Goal: Transaction & Acquisition: Purchase product/service

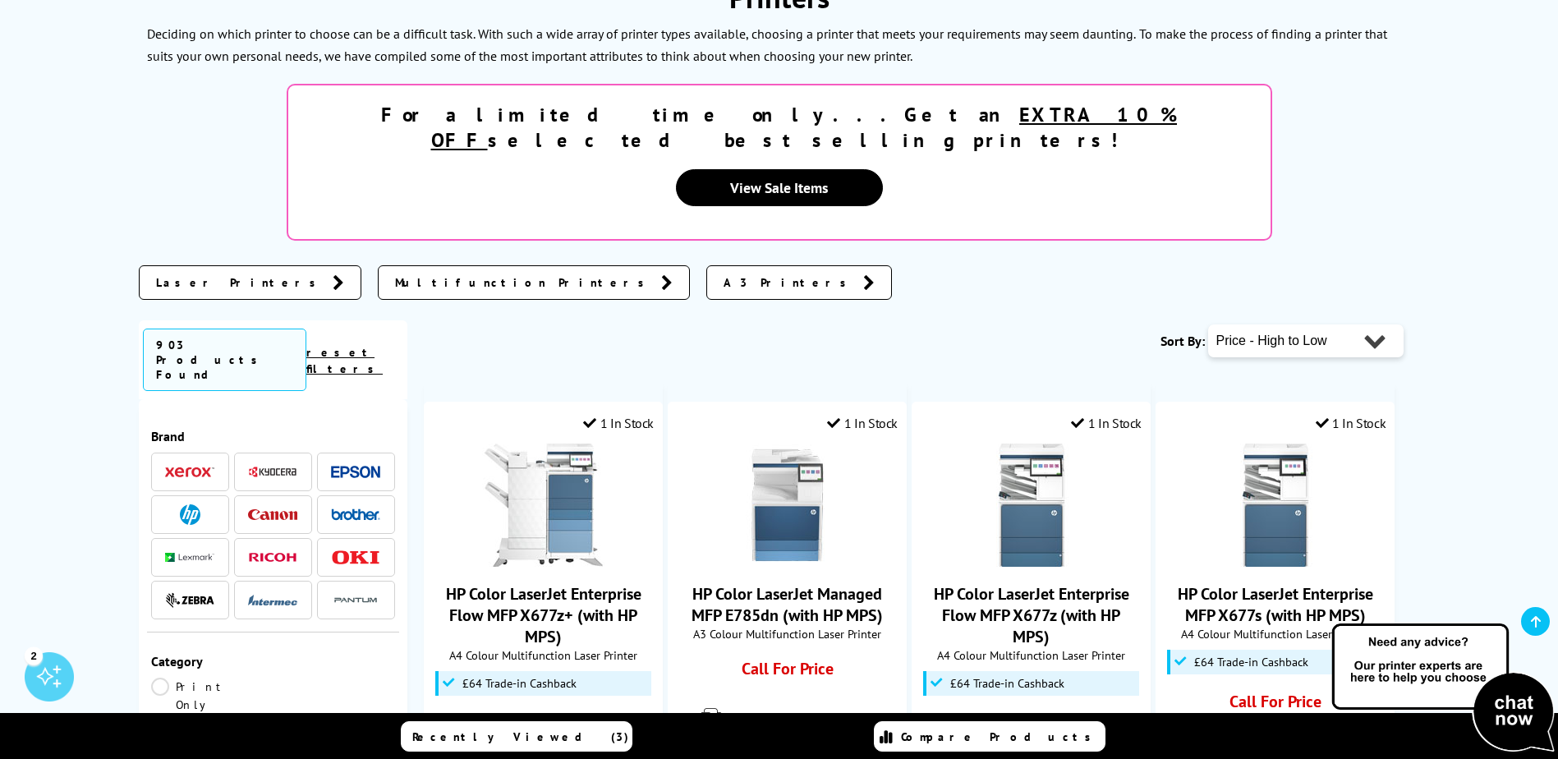
scroll to position [411, 0]
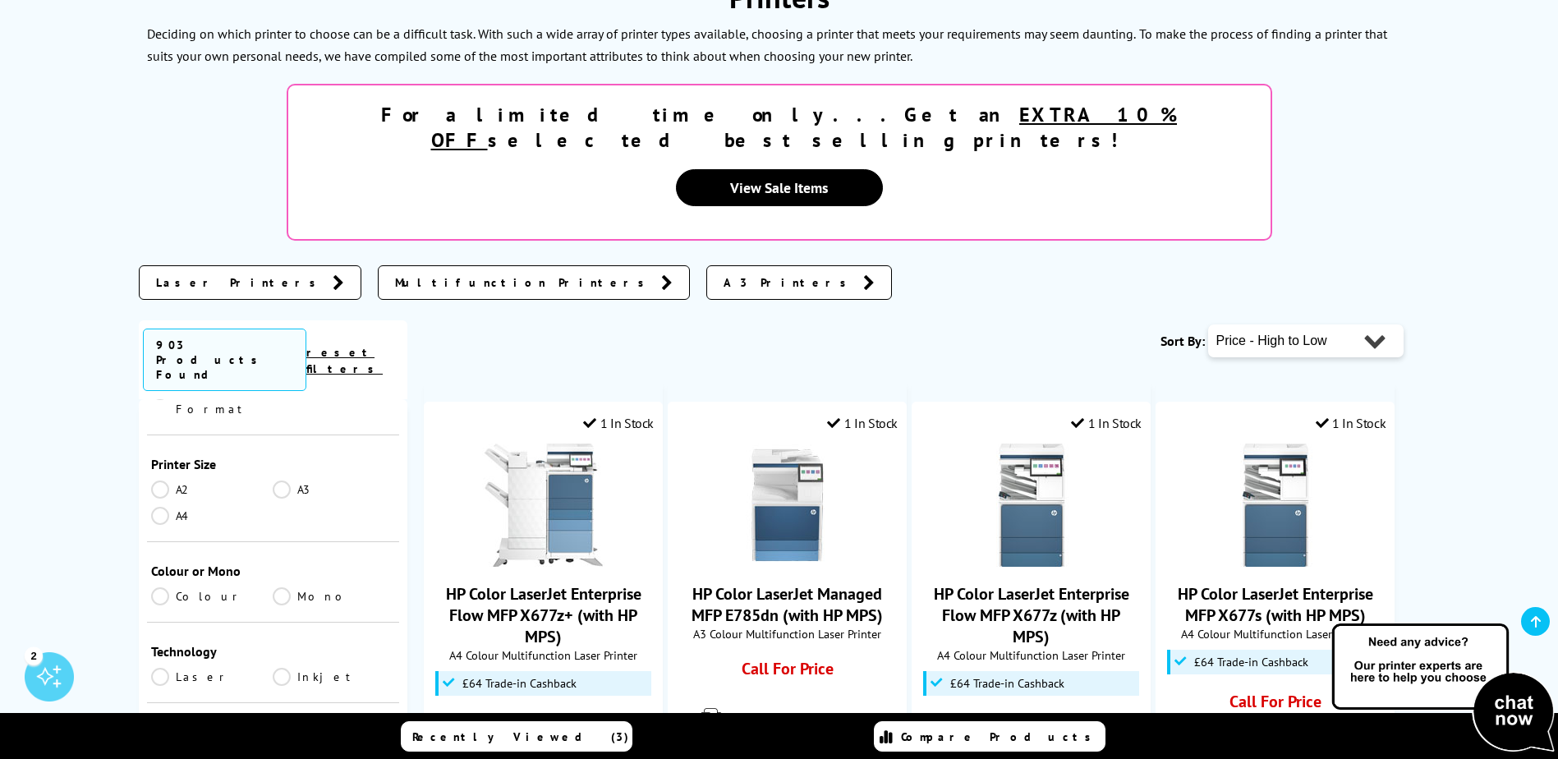
click at [163, 668] on link "Laser" at bounding box center [212, 677] width 122 height 18
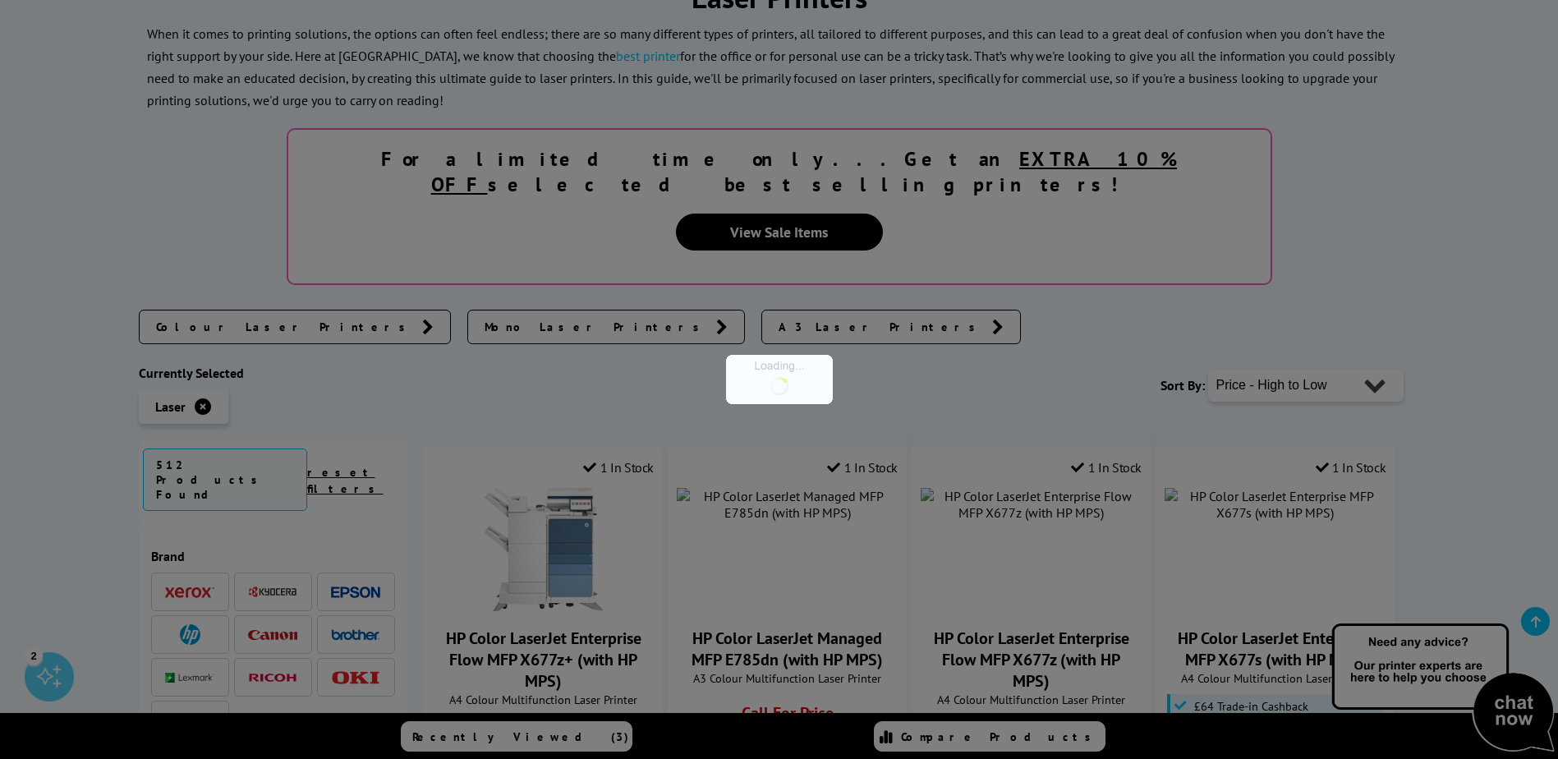
scroll to position [411, 0]
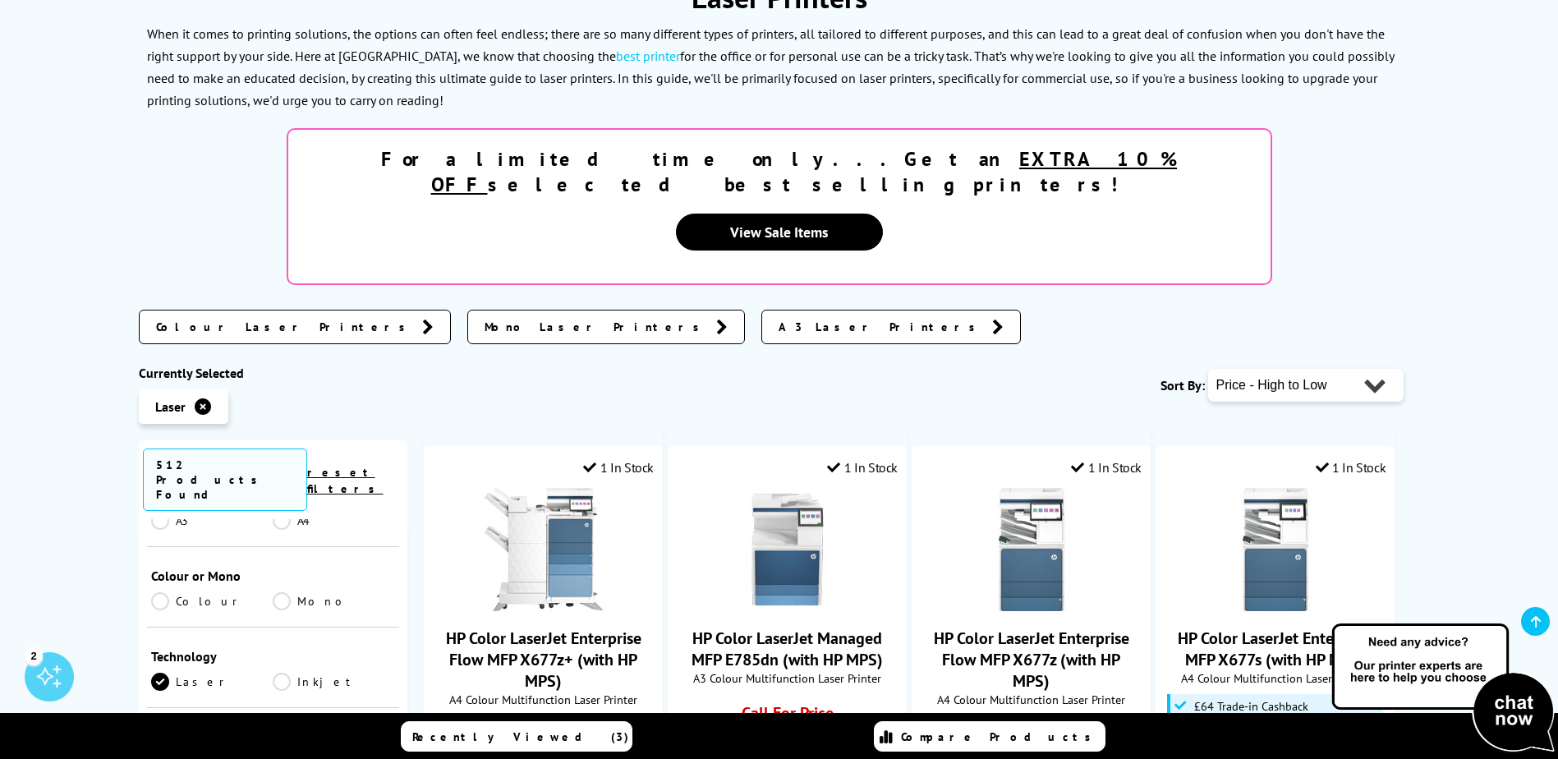
click at [285, 592] on link "Mono" at bounding box center [334, 601] width 122 height 18
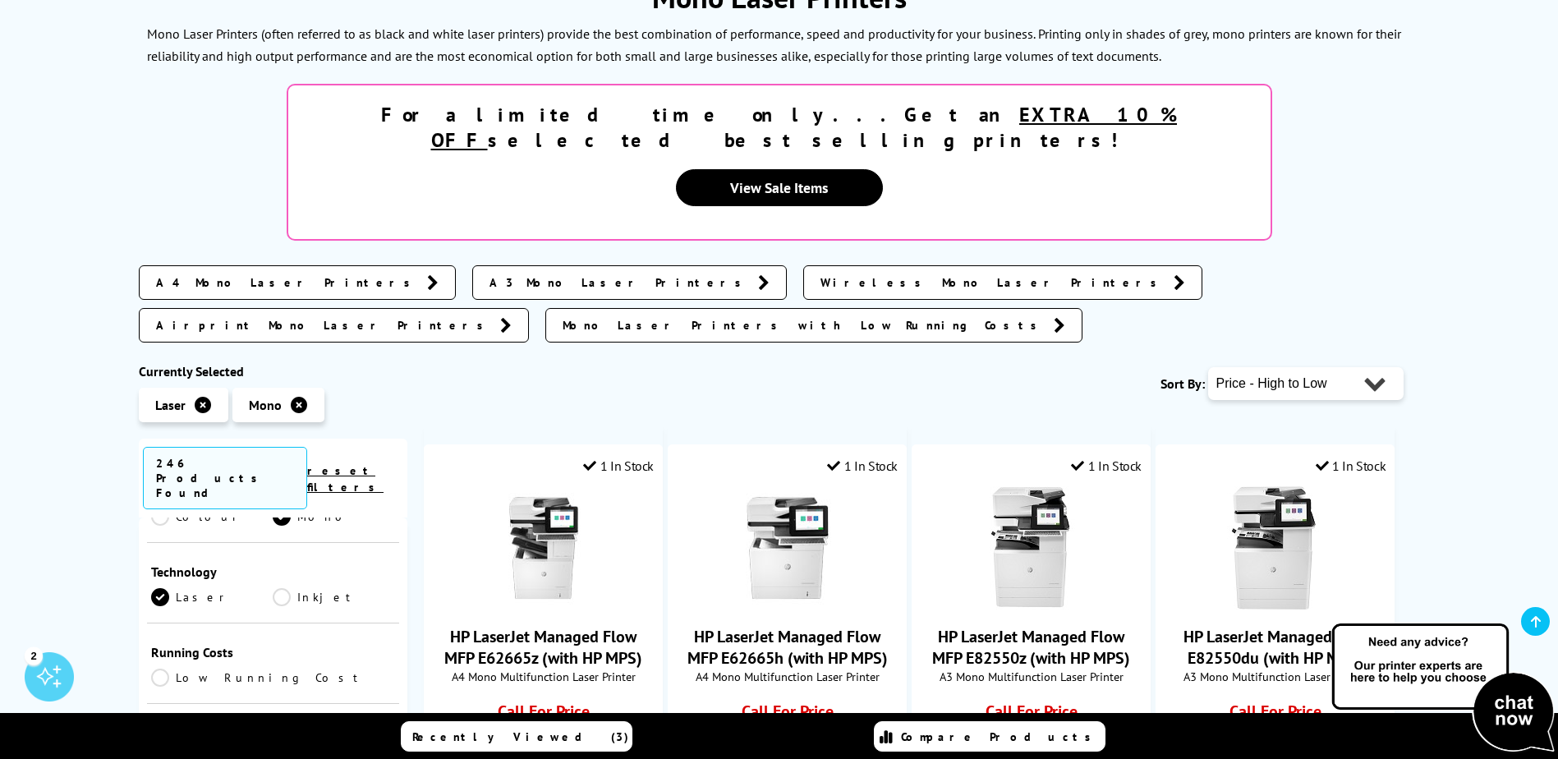
scroll to position [493, 0]
click at [191, 669] on link "Low Running Cost" at bounding box center [273, 678] width 245 height 18
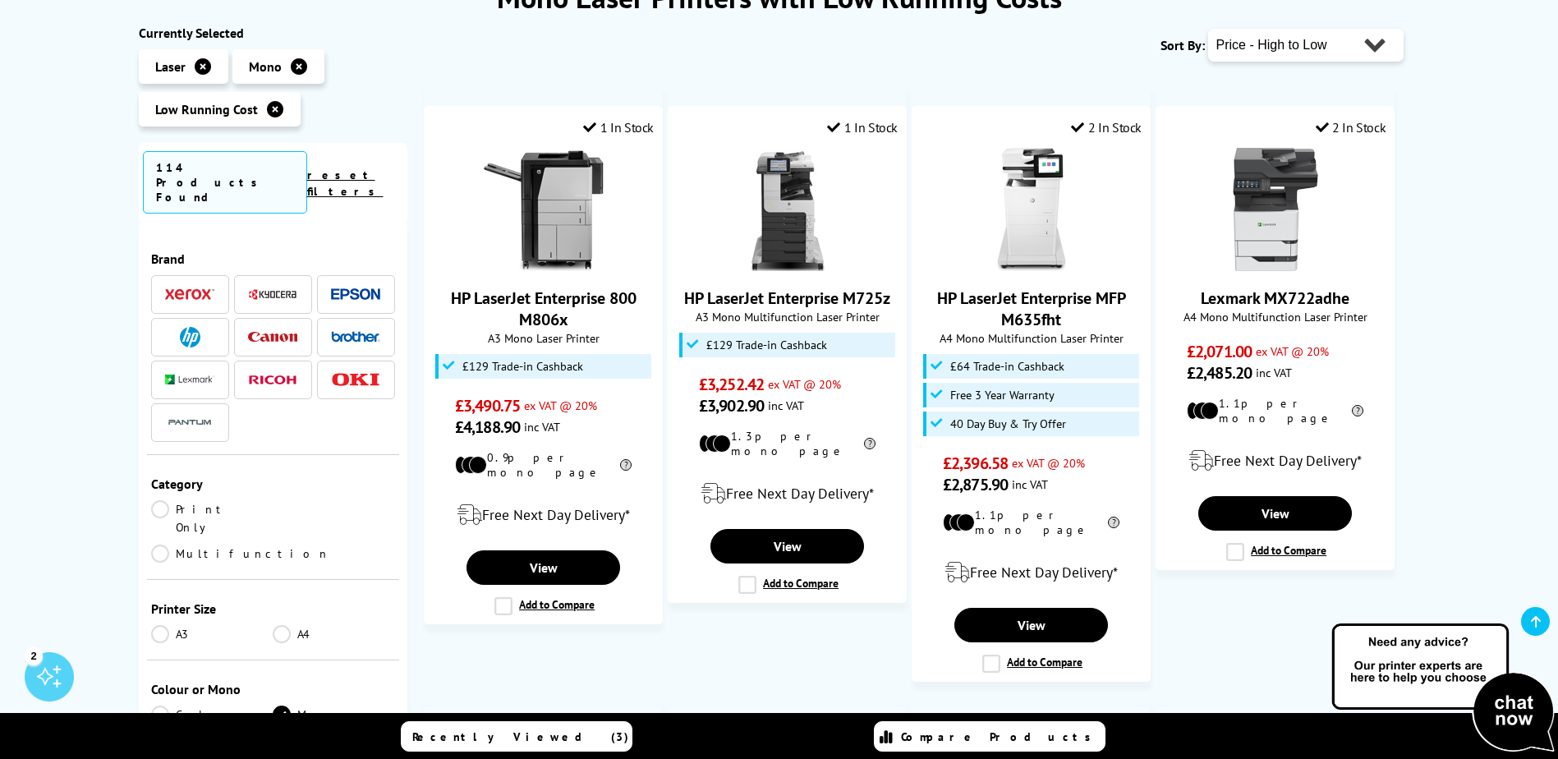
click at [315, 544] on link "Multifunction" at bounding box center [240, 553] width 179 height 18
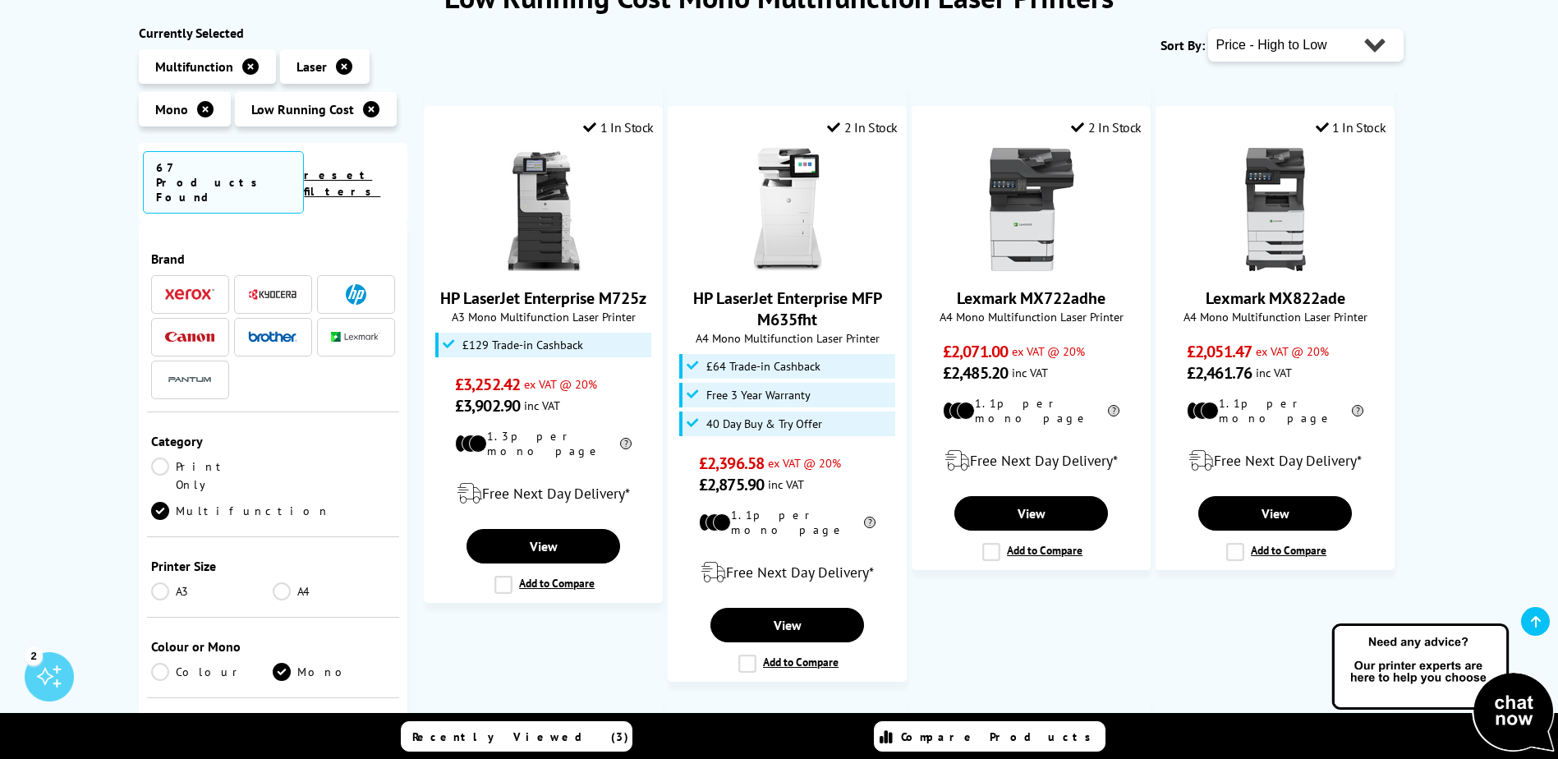
click at [284, 582] on link "A4" at bounding box center [334, 591] width 122 height 18
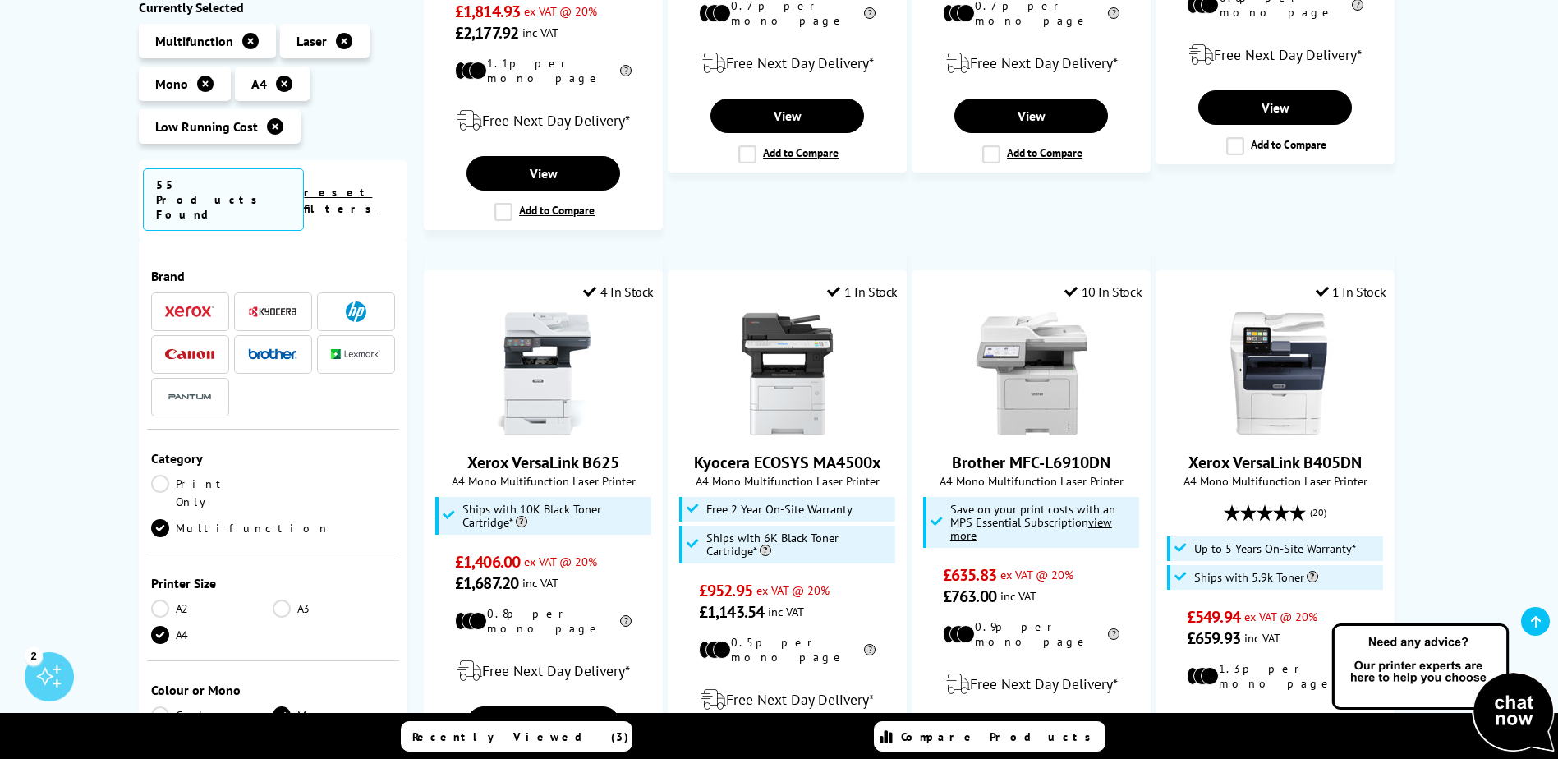
scroll to position [1560, 0]
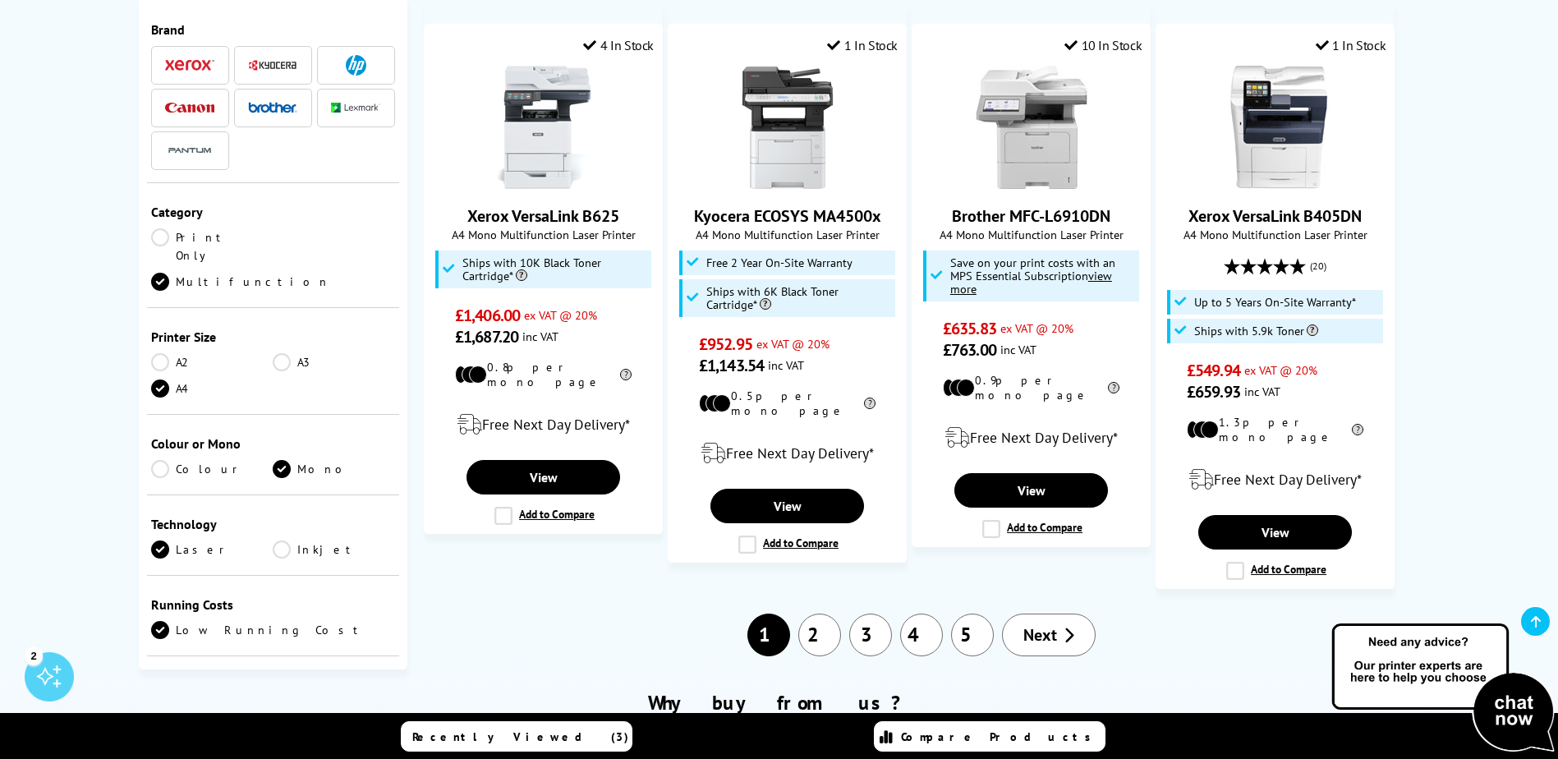
click at [1071, 613] on link "Next" at bounding box center [1049, 634] width 94 height 43
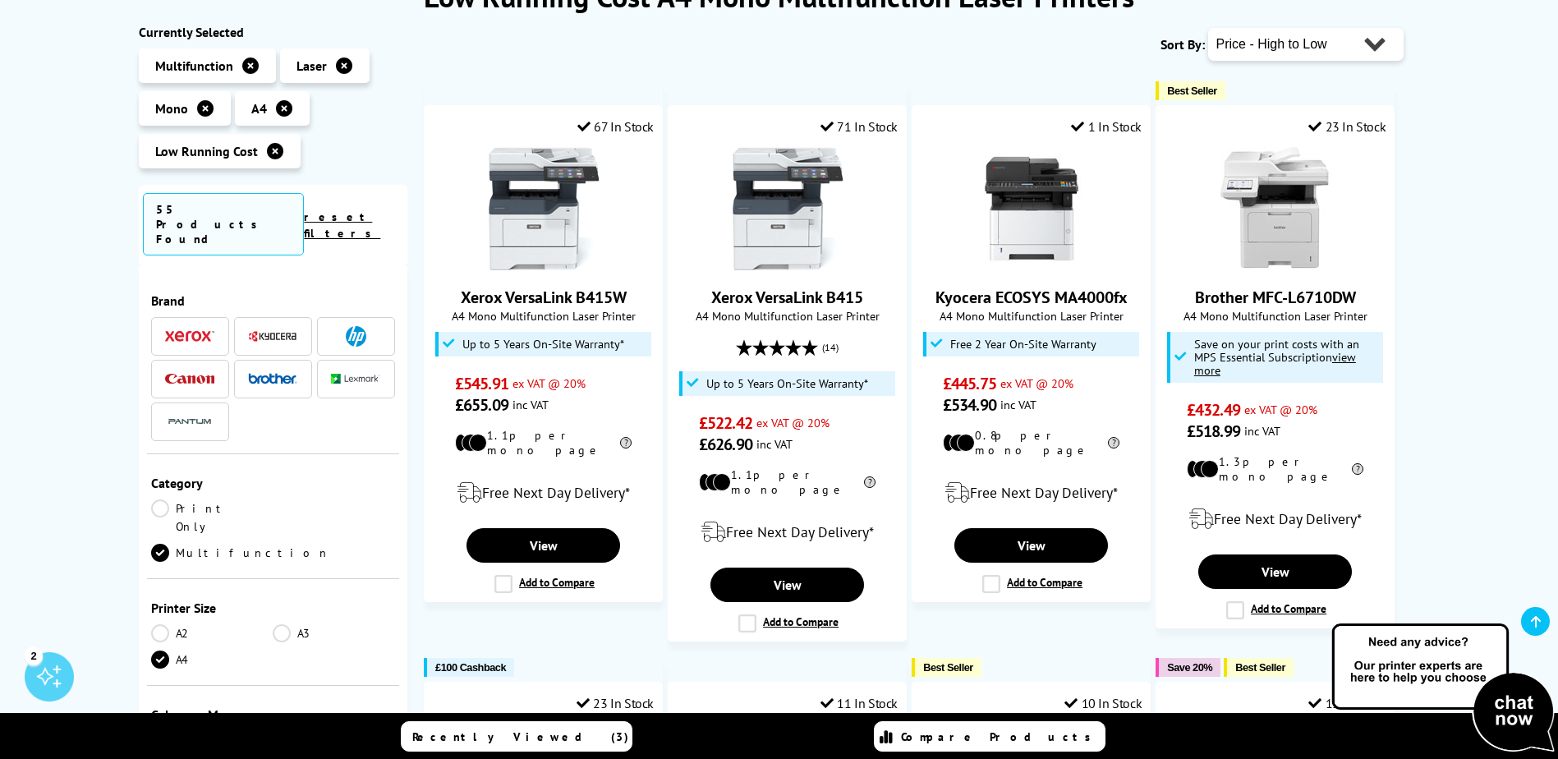
scroll to position [246, 0]
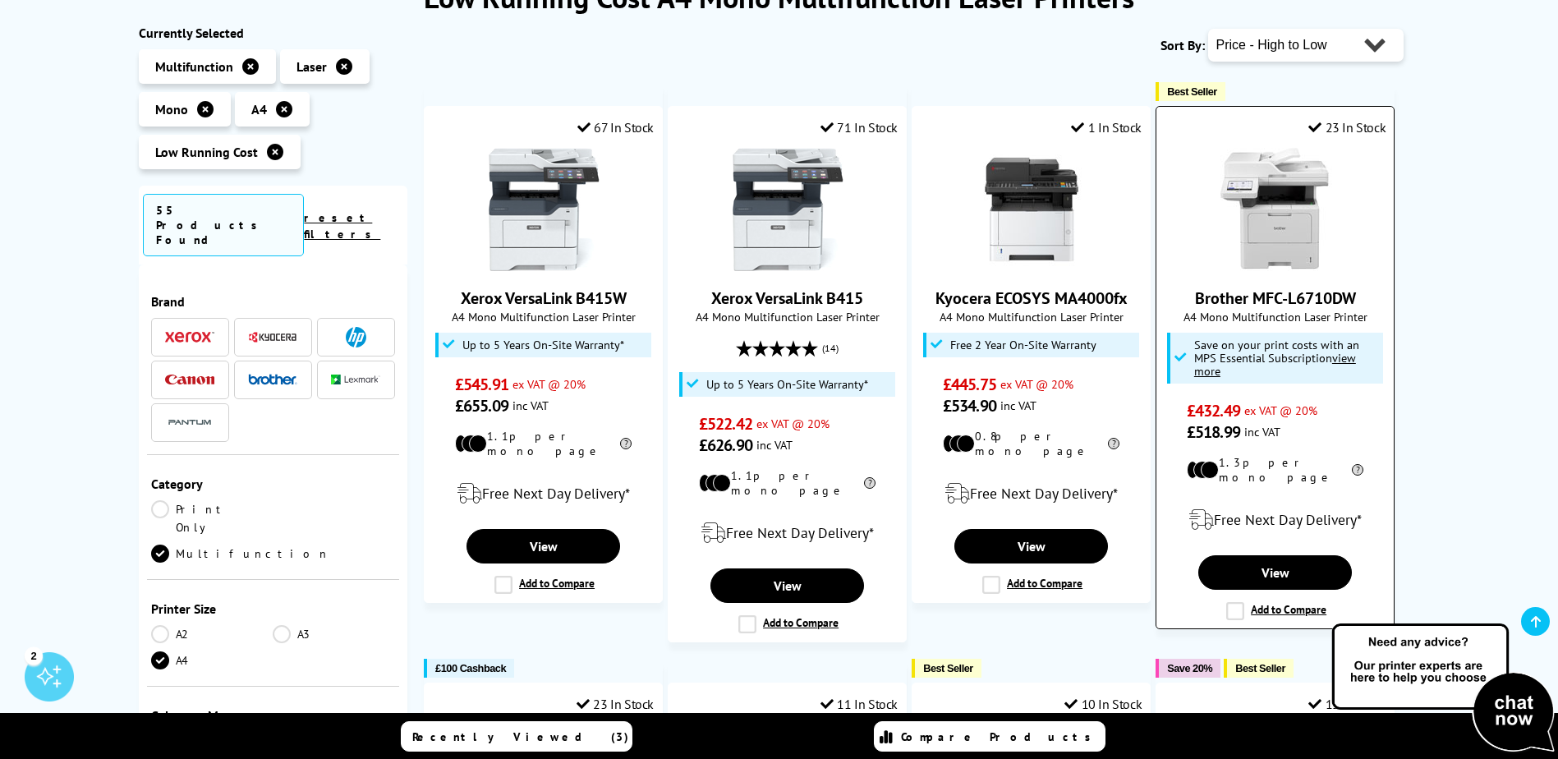
click at [1289, 301] on link "Brother MFC-L6710DW" at bounding box center [1275, 297] width 161 height 21
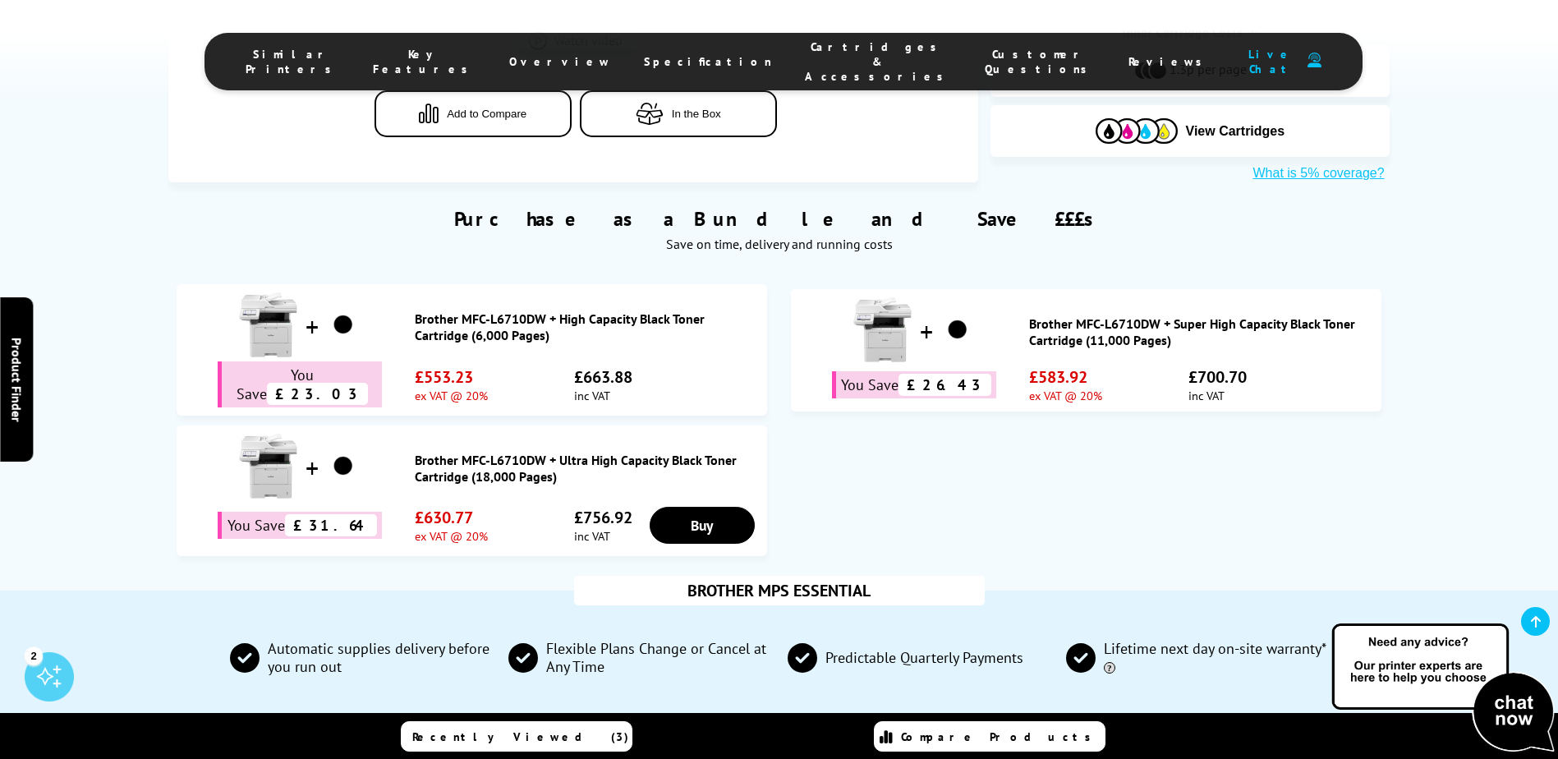
scroll to position [328, 0]
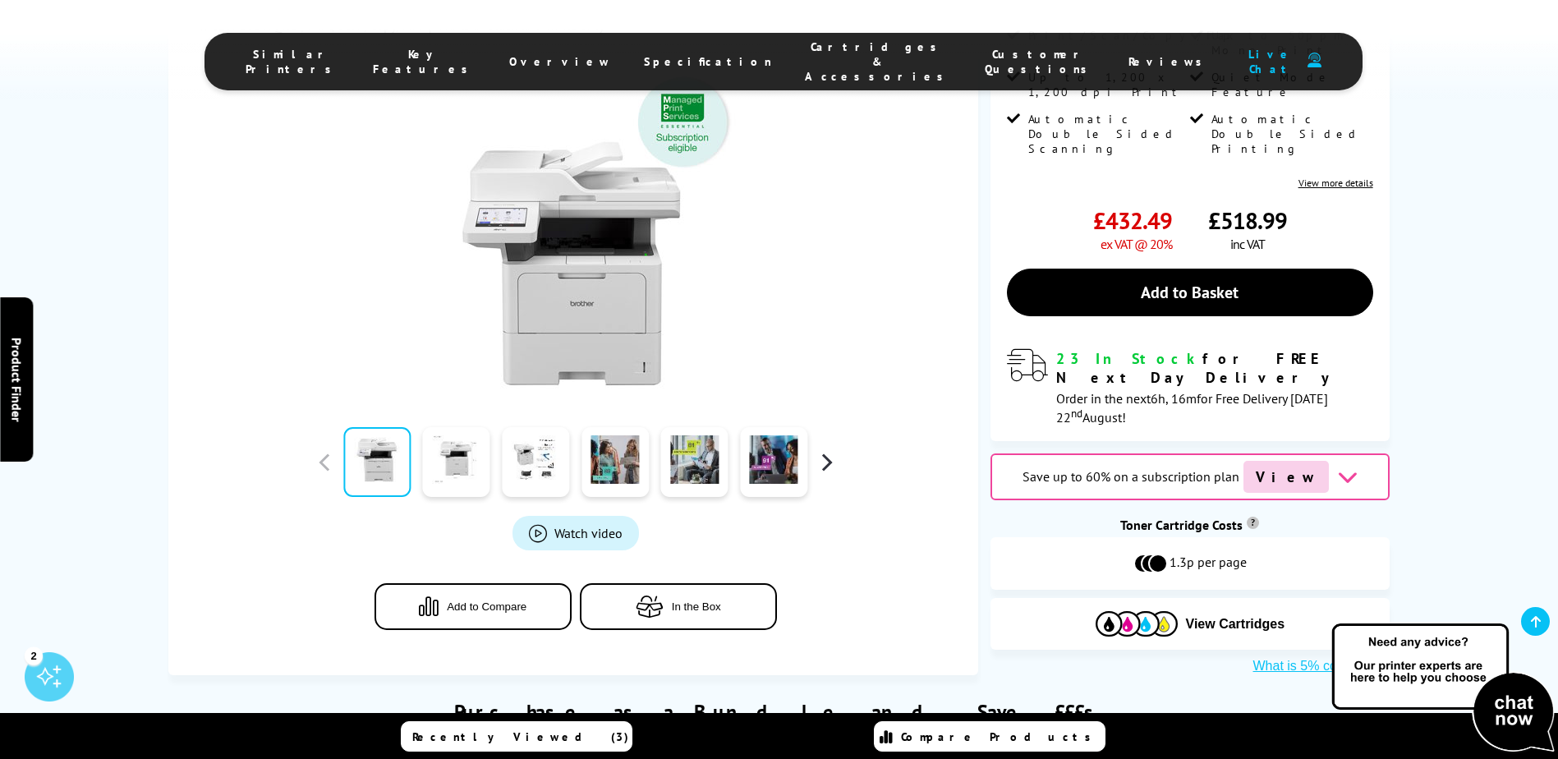
click at [823, 449] on button "button" at bounding box center [826, 461] width 25 height 25
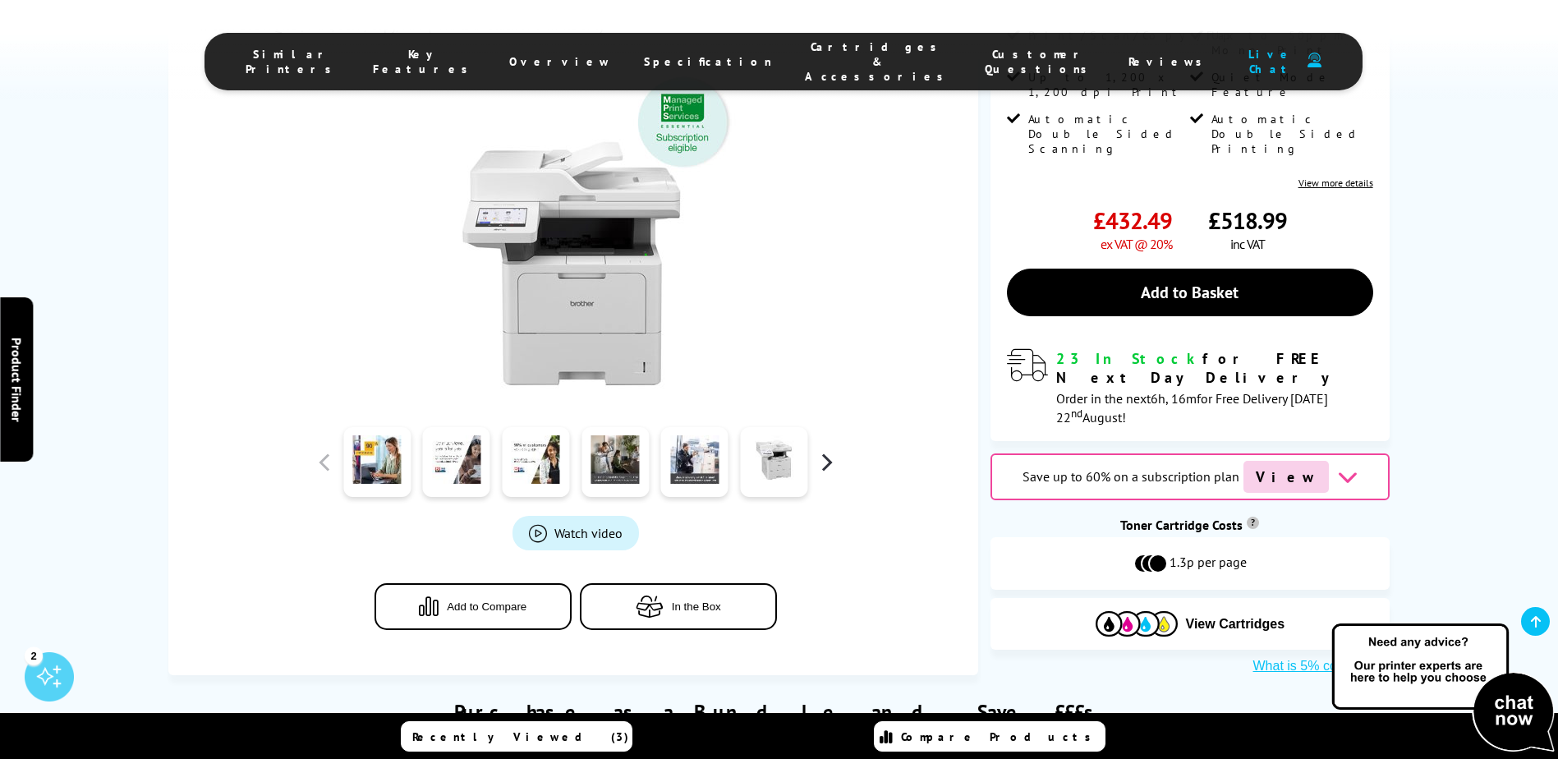
click at [824, 449] on button "button" at bounding box center [826, 461] width 25 height 25
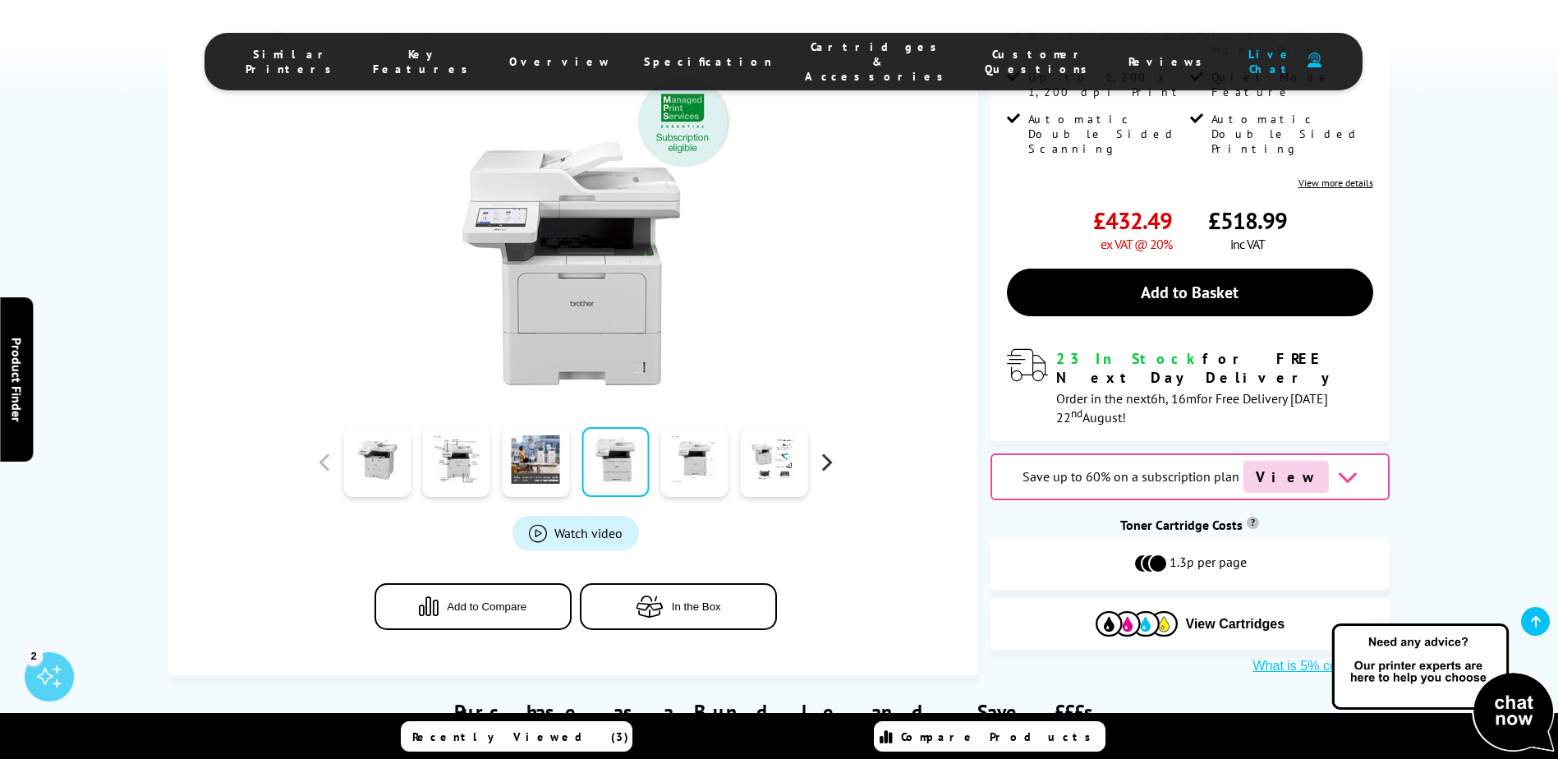
click at [825, 449] on button "button" at bounding box center [826, 461] width 25 height 25
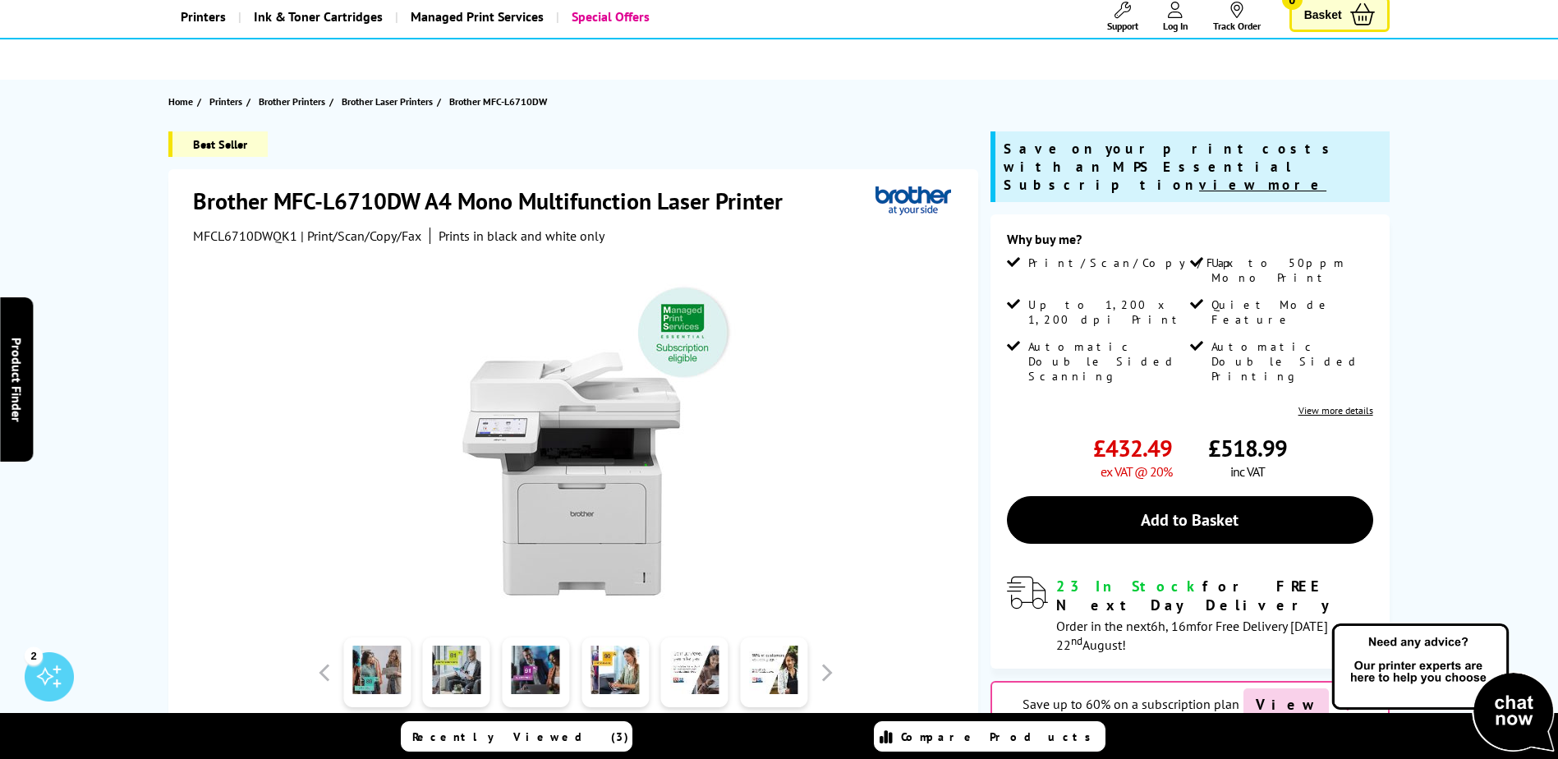
scroll to position [82, 0]
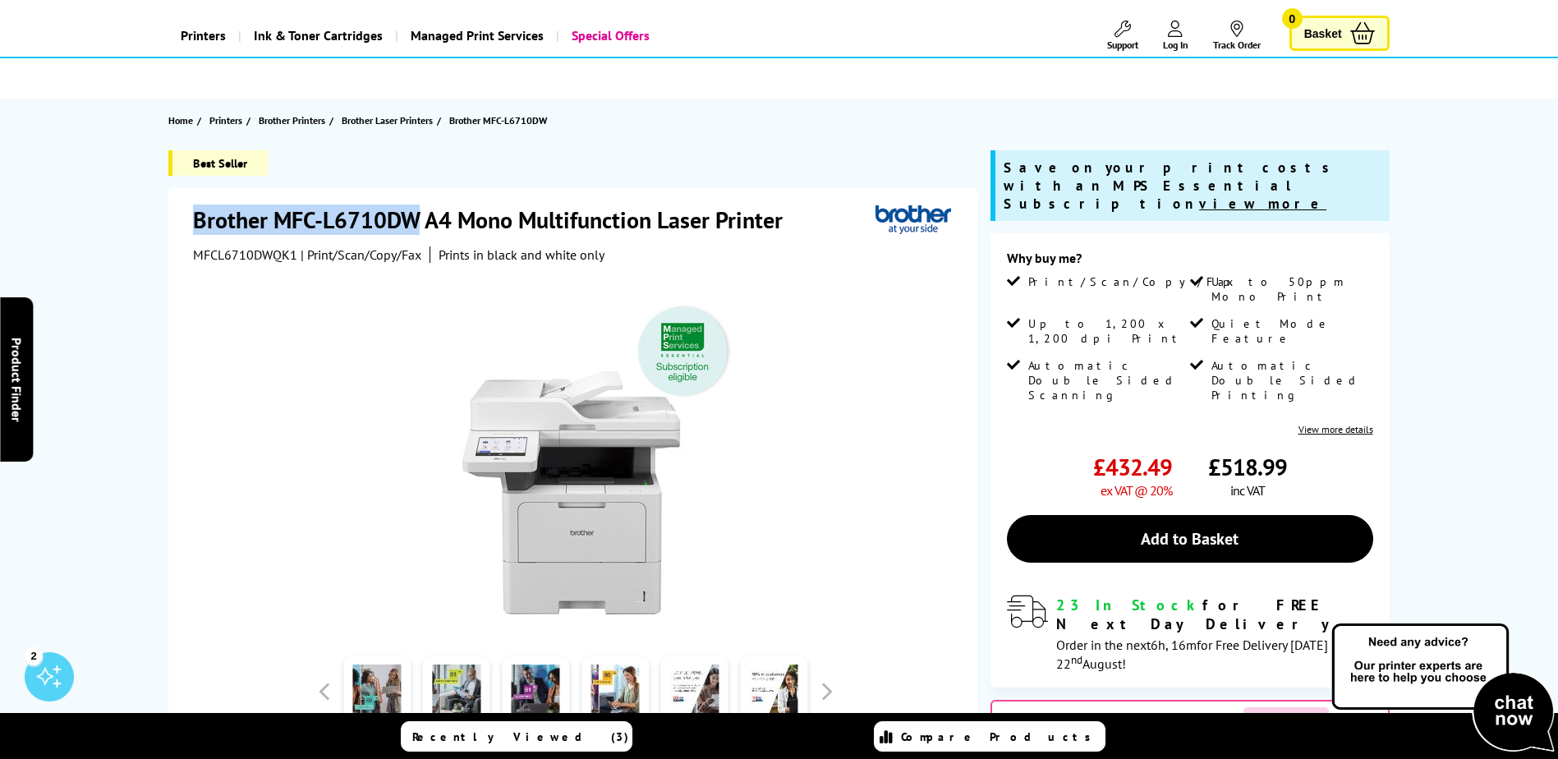
drag, startPoint x: 195, startPoint y: 215, endPoint x: 422, endPoint y: 217, distance: 227.5
click at [422, 217] on h1 "Brother MFC-L6710DW A4 Mono Multifunction Laser Printer" at bounding box center [496, 219] width 606 height 30
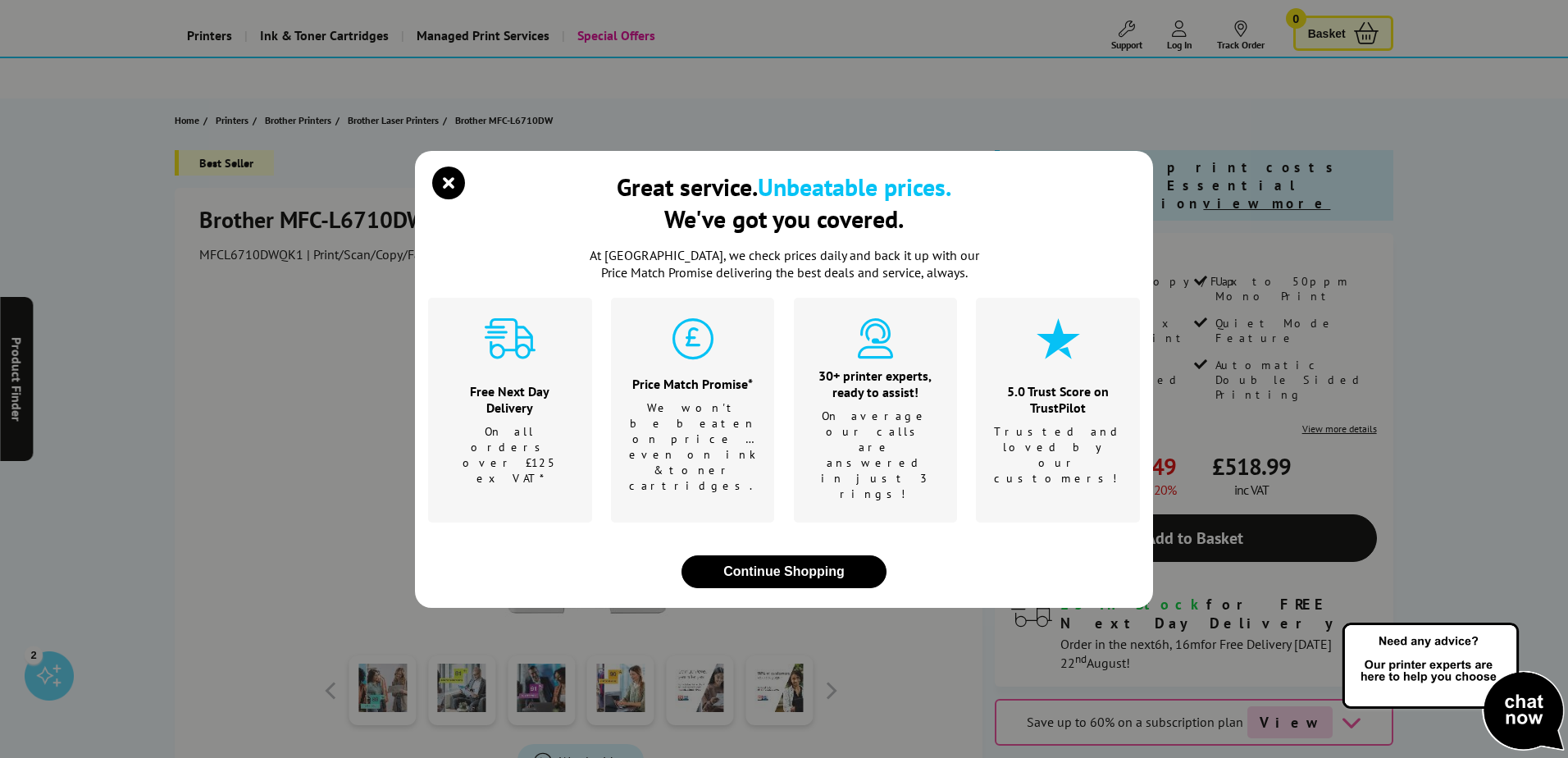
drag, startPoint x: 416, startPoint y: 217, endPoint x: 456, endPoint y: 204, distance: 42.1
click at [456, 200] on icon "close modal" at bounding box center [448, 183] width 33 height 33
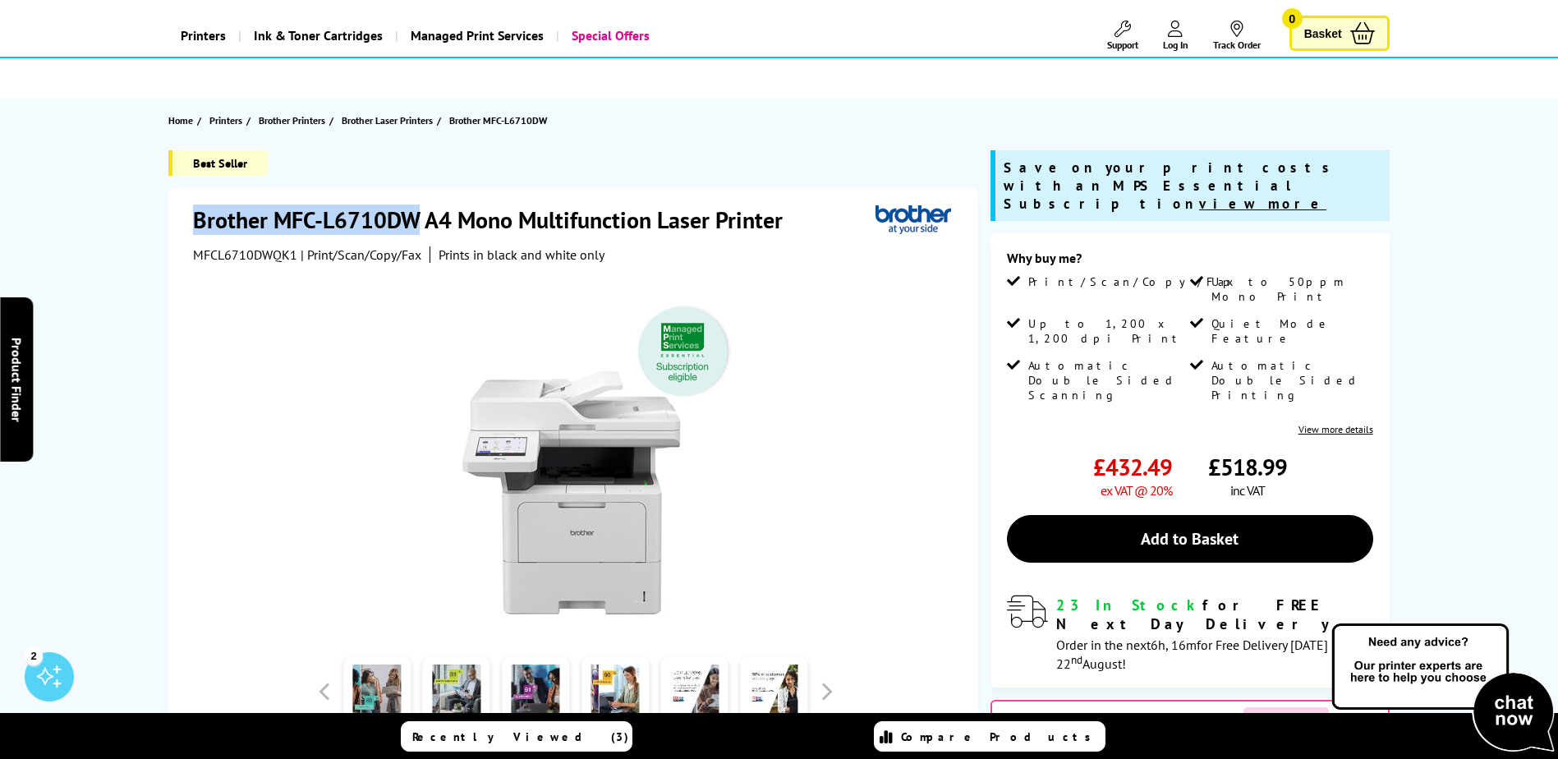
drag, startPoint x: 189, startPoint y: 220, endPoint x: 420, endPoint y: 223, distance: 230.8
click at [420, 223] on div "Brother MFC-L6710DW A4 Mono Multifunction Laser Printer MFCL6710DWQK1 | Print/S…" at bounding box center [573, 546] width 810 height 716
drag, startPoint x: 420, startPoint y: 223, endPoint x: 389, endPoint y: 222, distance: 30.4
copy h1 "Brother MFC-L6710DW"
click at [393, 335] on div at bounding box center [575, 457] width 411 height 322
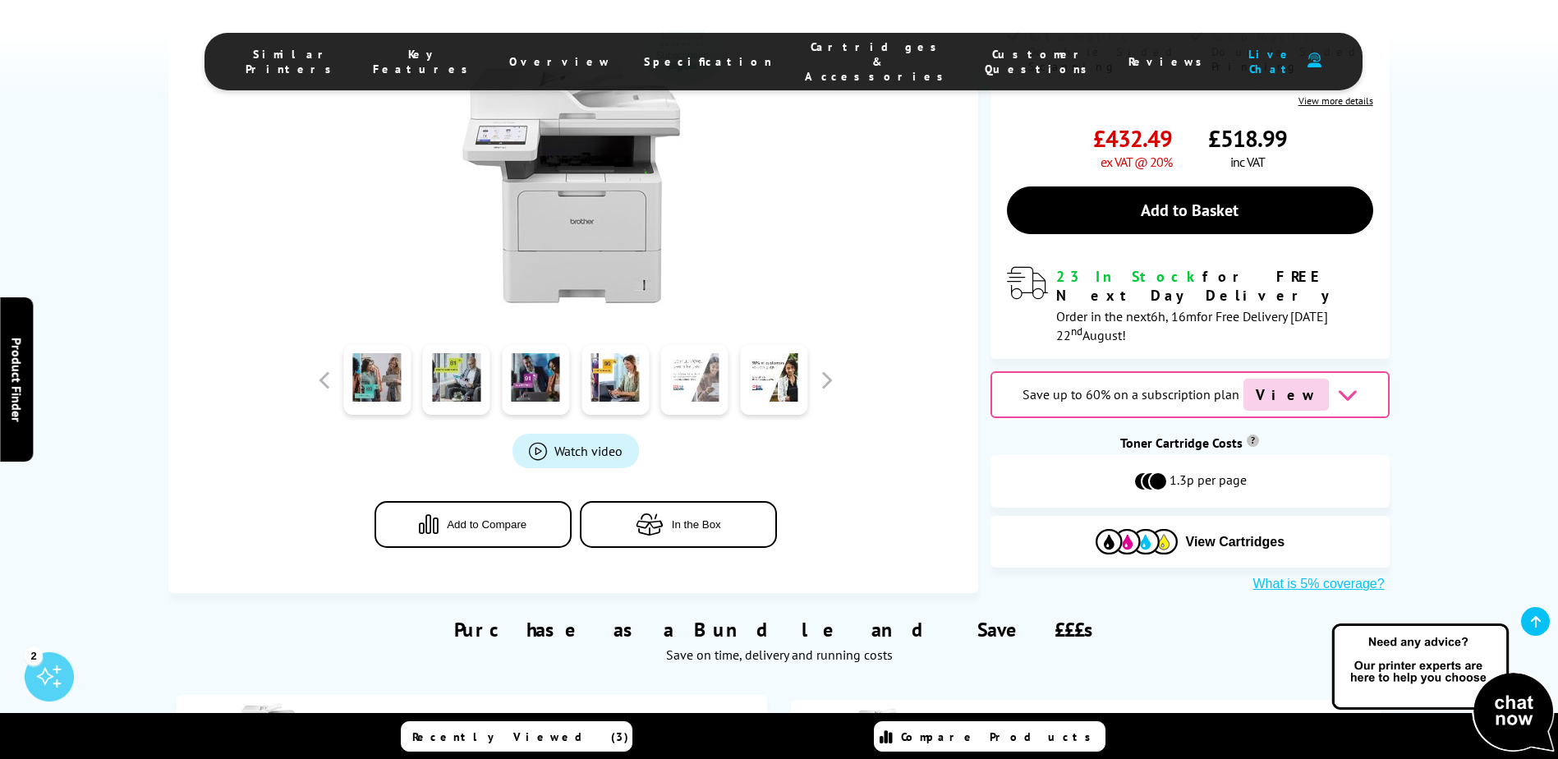
scroll to position [0, 0]
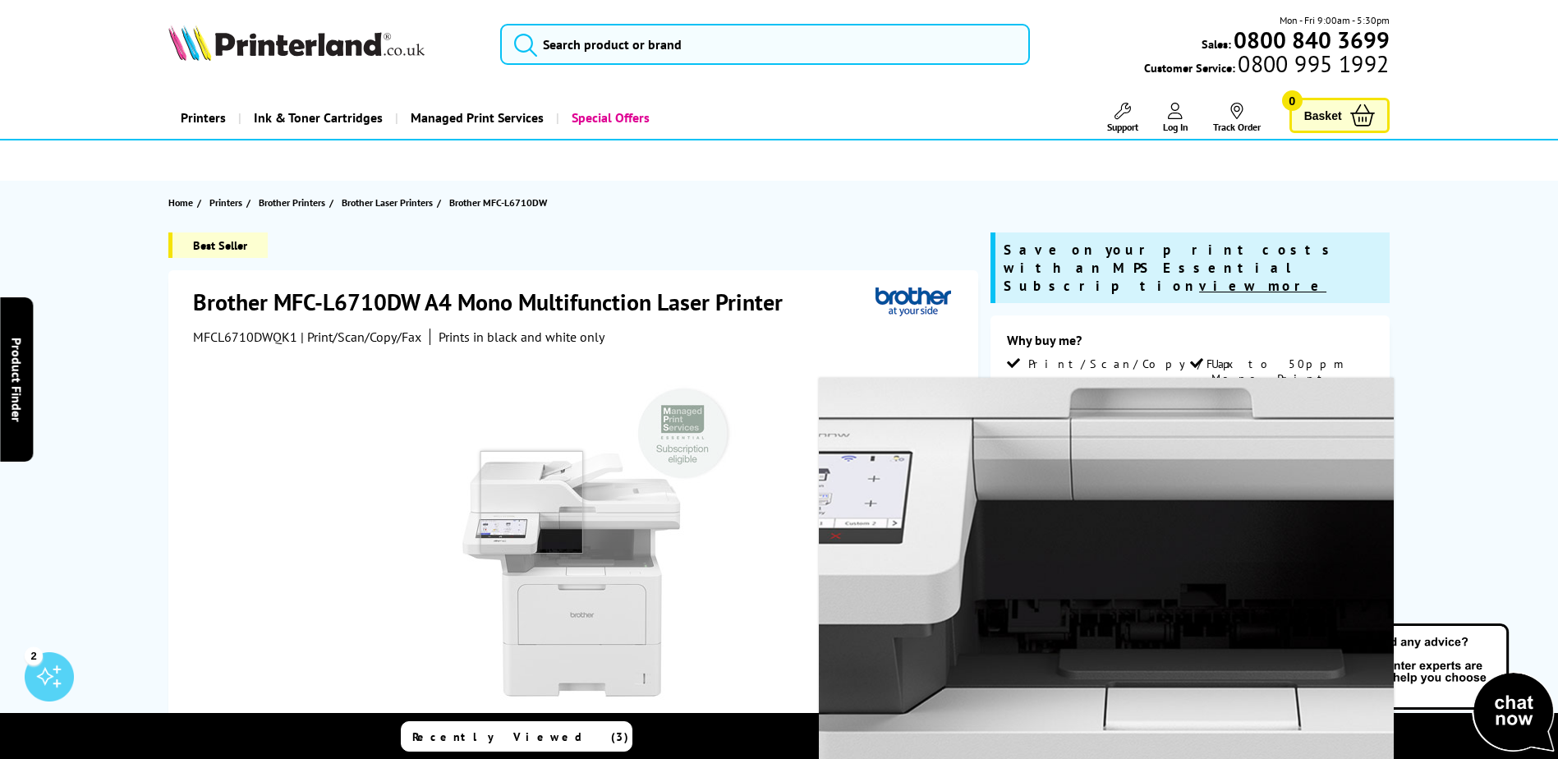
click at [531, 502] on img at bounding box center [576, 539] width 322 height 322
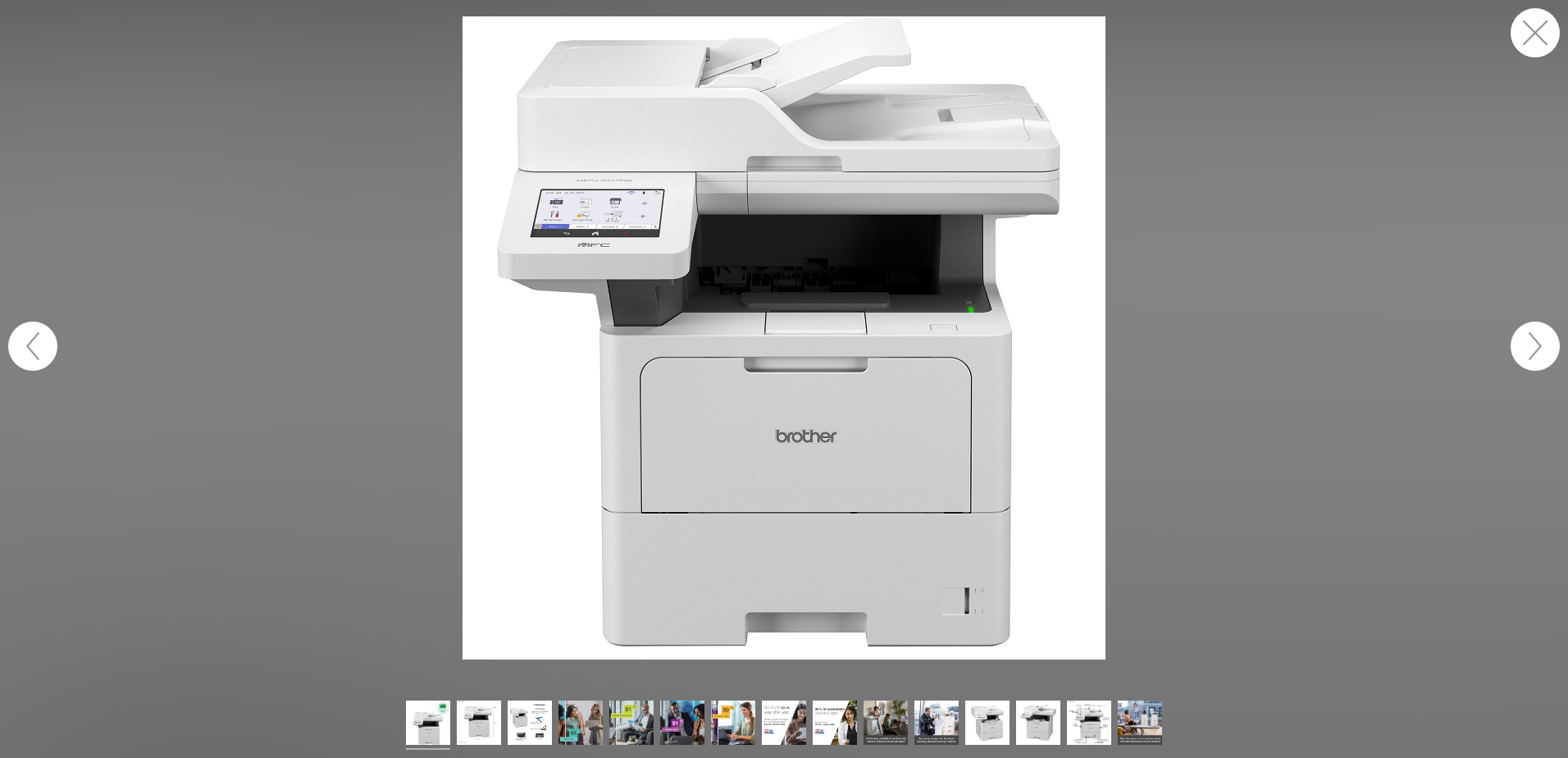
click at [575, 191] on img at bounding box center [784, 338] width 643 height 643
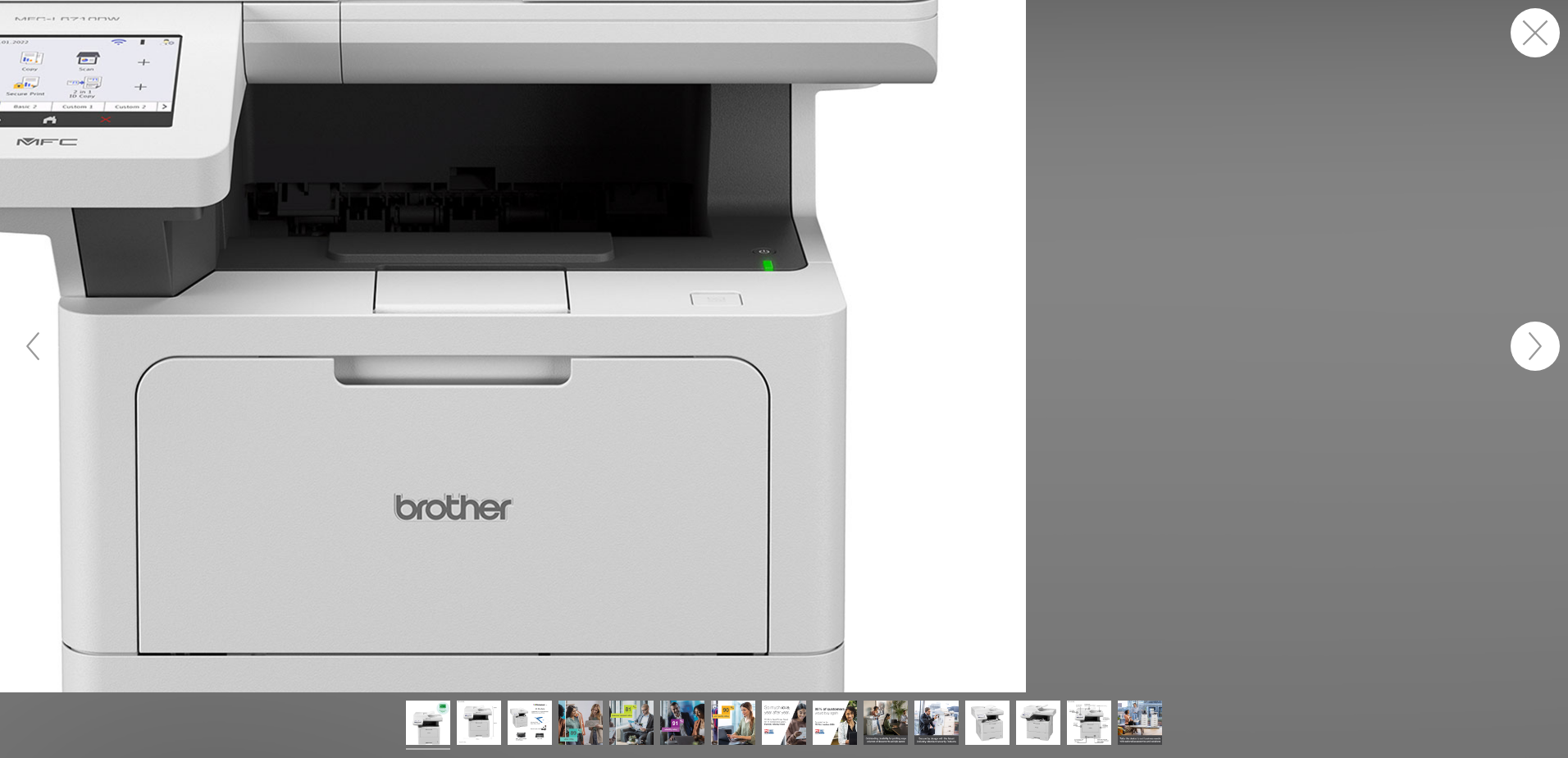
drag, startPoint x: 471, startPoint y: 185, endPoint x: 674, endPoint y: 299, distance: 232.8
click at [674, 299] on figure at bounding box center [784, 346] width 1568 height 692
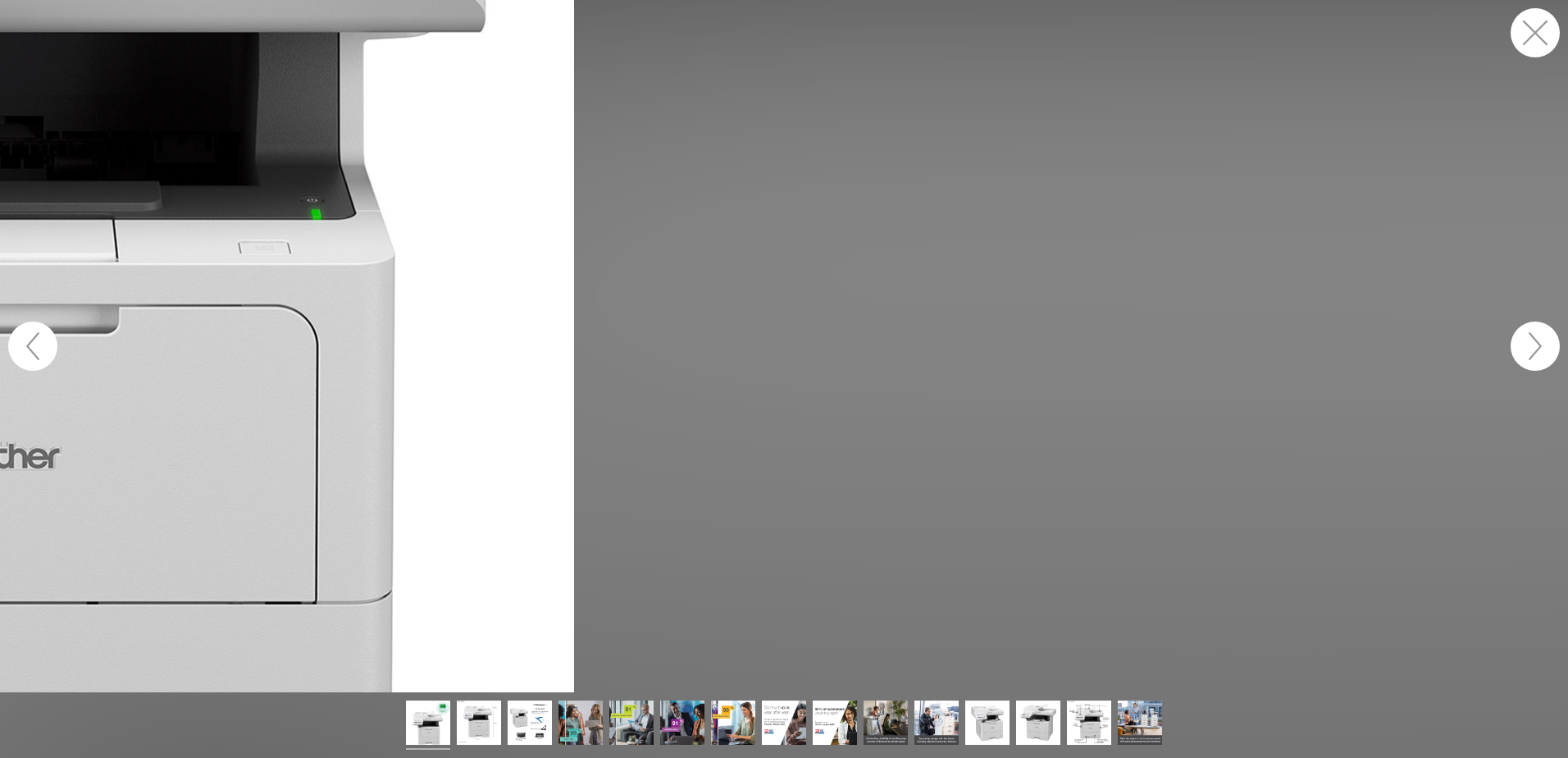
click at [1238, 215] on figure at bounding box center [784, 346] width 1568 height 692
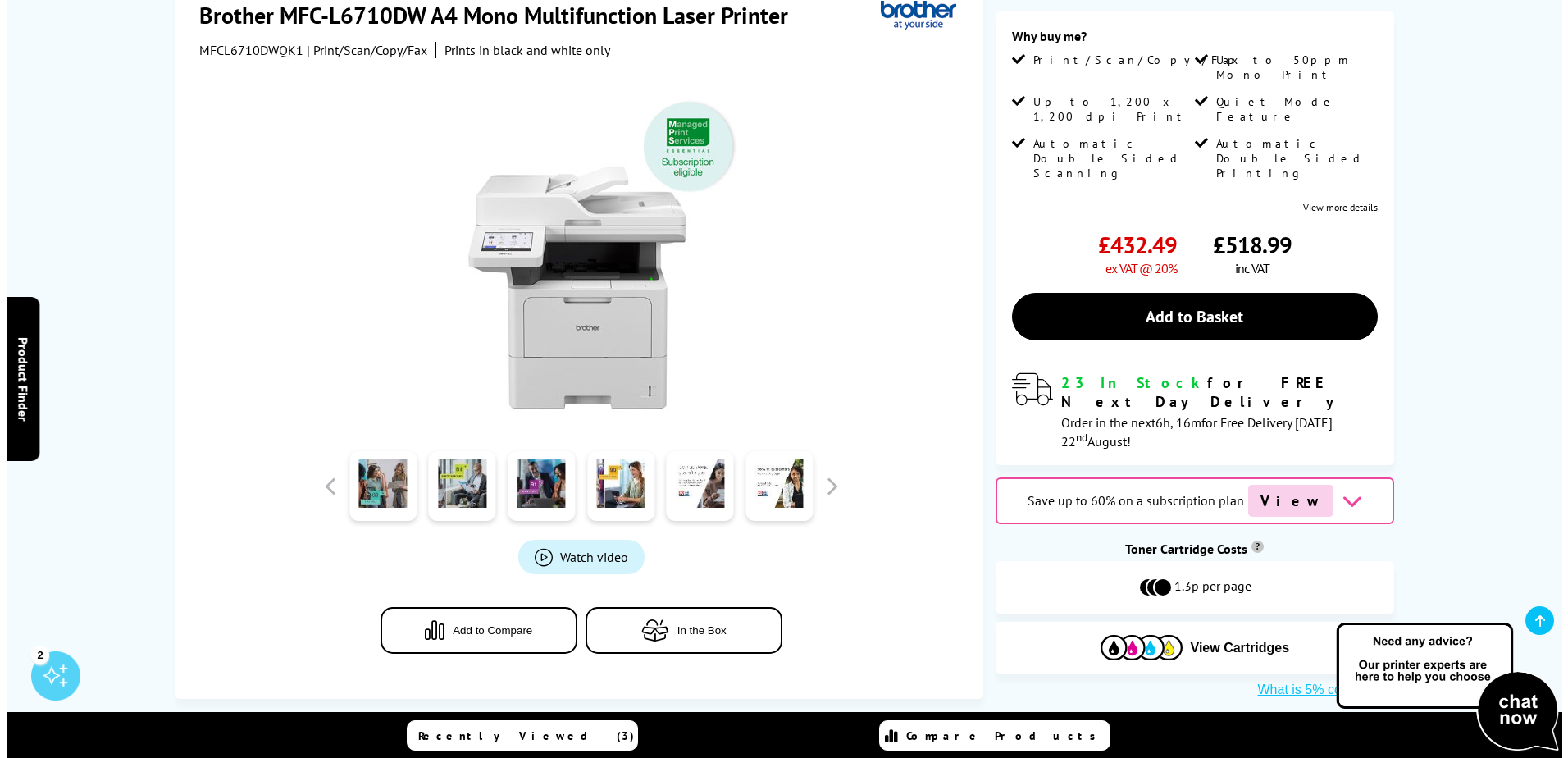
scroll to position [164, 0]
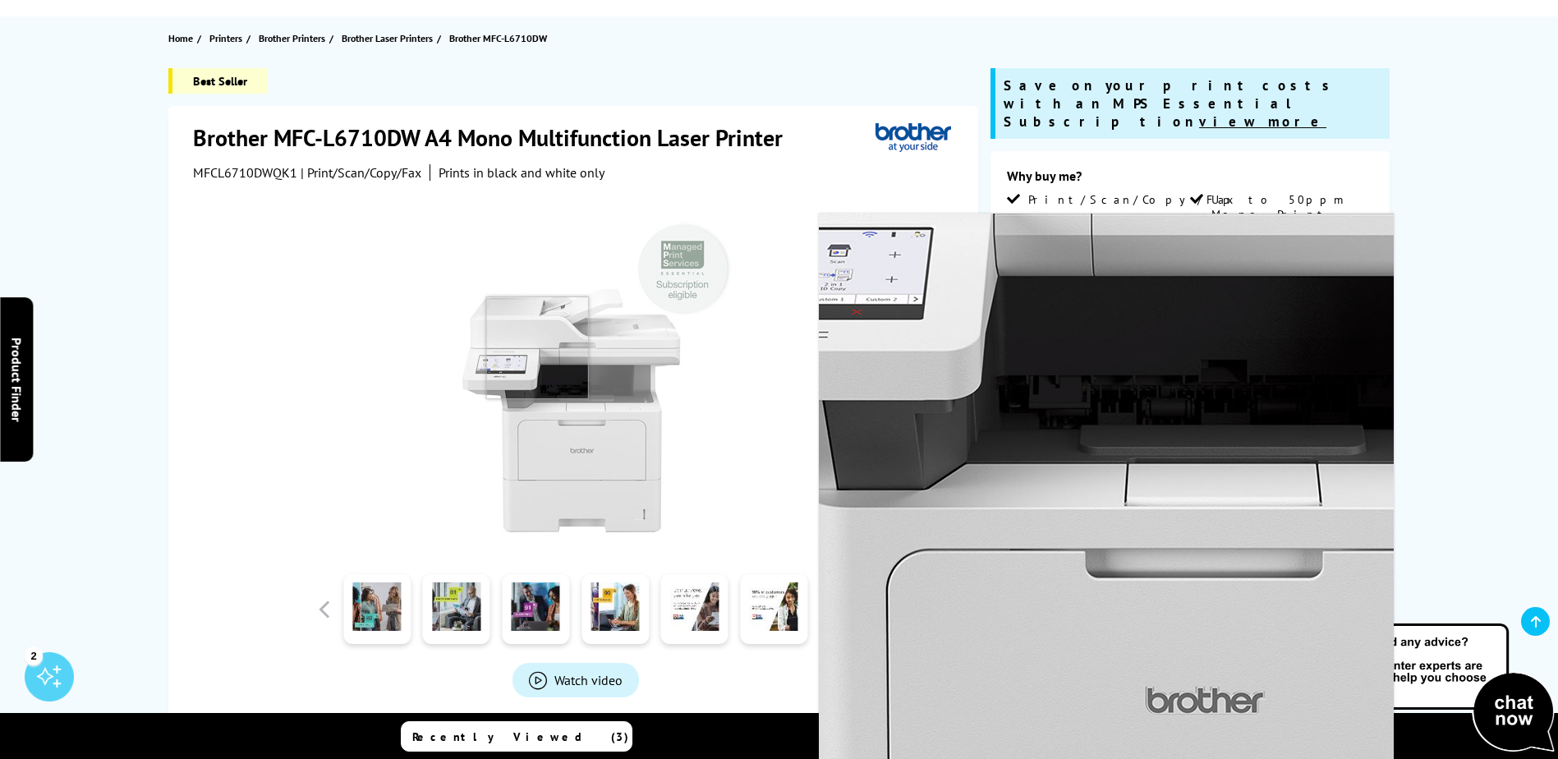
click at [537, 347] on img at bounding box center [576, 375] width 322 height 322
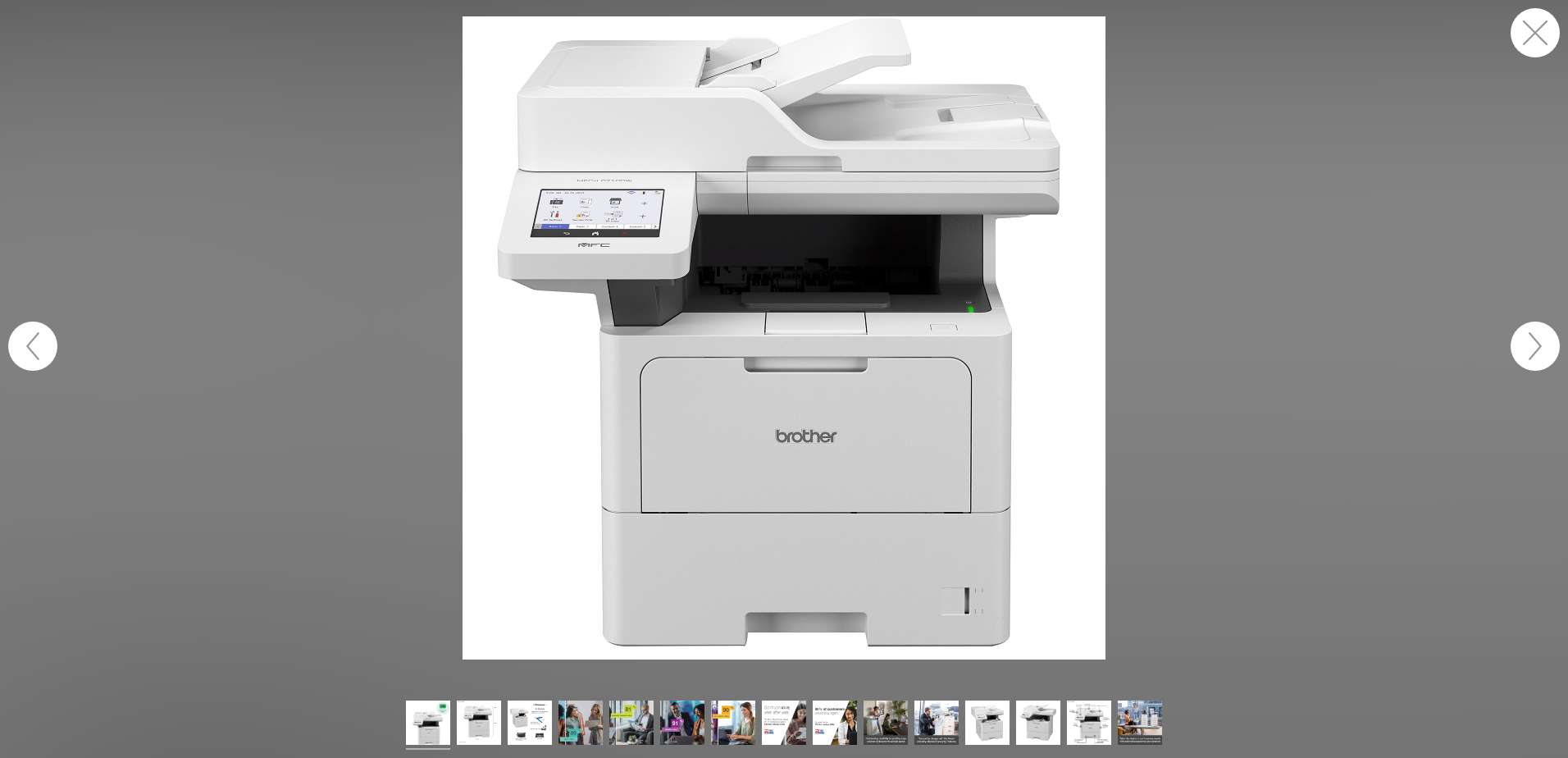
click at [1525, 25] on button "button" at bounding box center [1535, 32] width 49 height 49
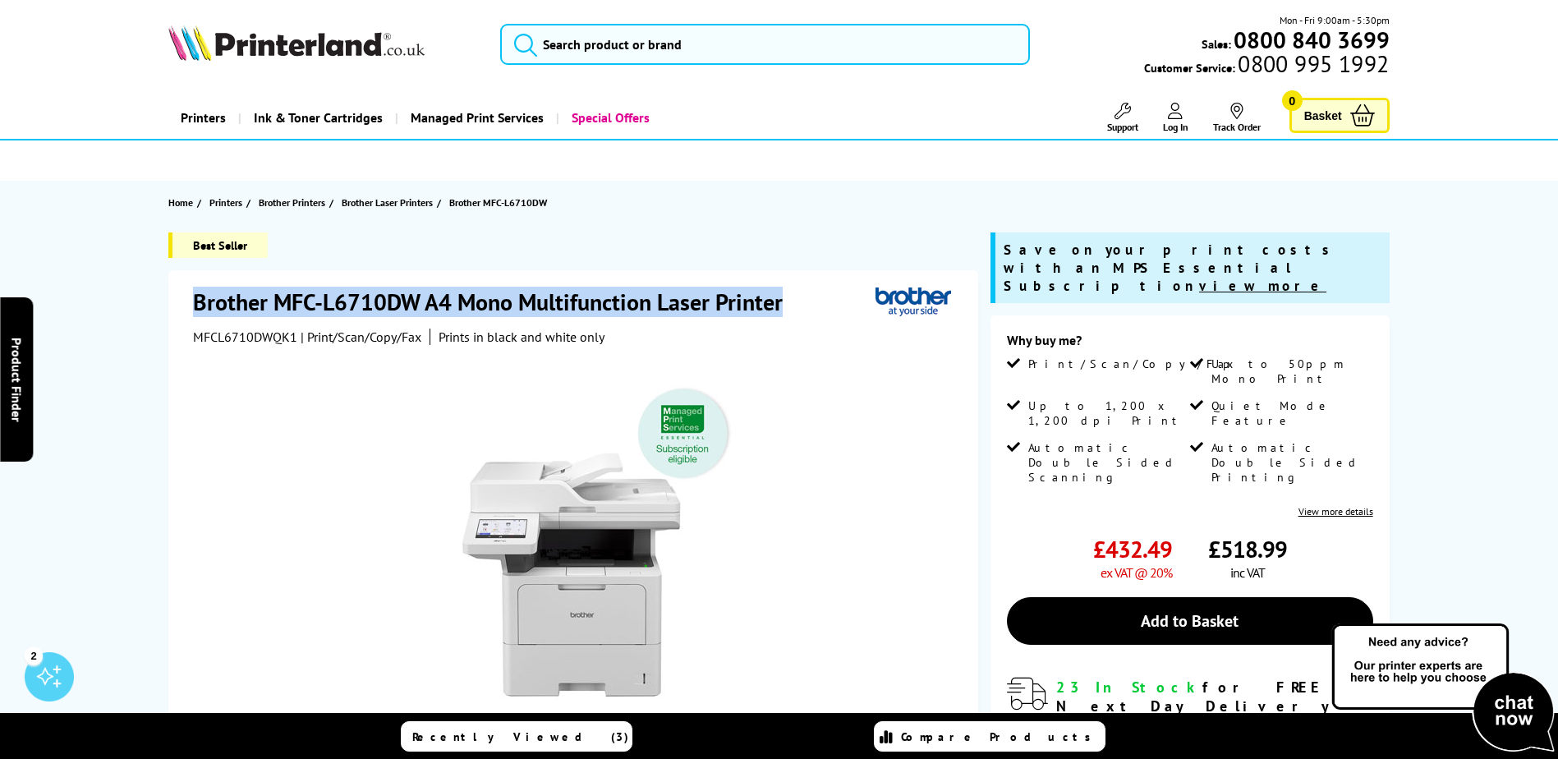
drag, startPoint x: 195, startPoint y: 296, endPoint x: 801, endPoint y: 291, distance: 606.1
click at [801, 291] on div "Brother MFC-L6710DW A4 Mono Multifunction Laser Printer" at bounding box center [575, 304] width 765 height 34
drag, startPoint x: 801, startPoint y: 291, endPoint x: 761, endPoint y: 299, distance: 40.3
